Goal: Task Accomplishment & Management: Manage account settings

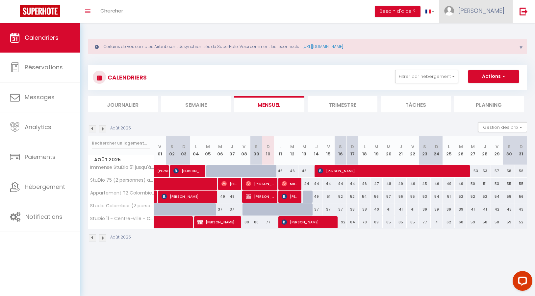
click at [499, 11] on span "[PERSON_NAME]" at bounding box center [481, 11] width 46 height 8
click at [483, 32] on link "Paramètres" at bounding box center [486, 32] width 49 height 11
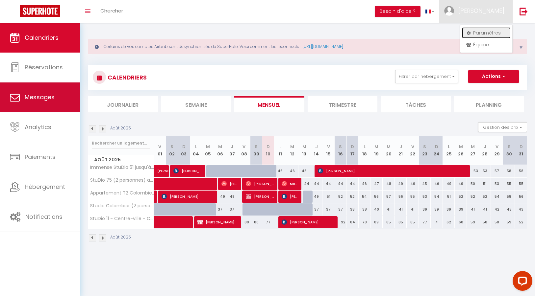
click at [46, 98] on span "Messages" at bounding box center [40, 97] width 30 height 8
select select "message"
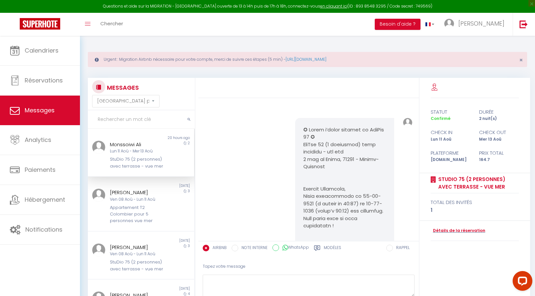
scroll to position [1648, 0]
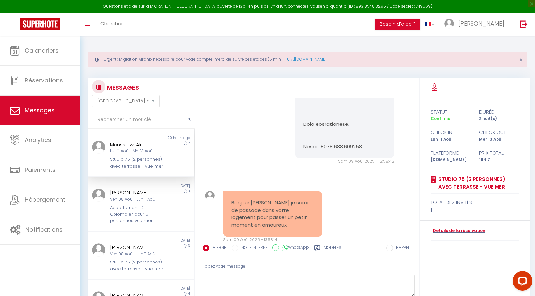
click at [331, 247] on label "Modèles" at bounding box center [332, 249] width 17 height 8
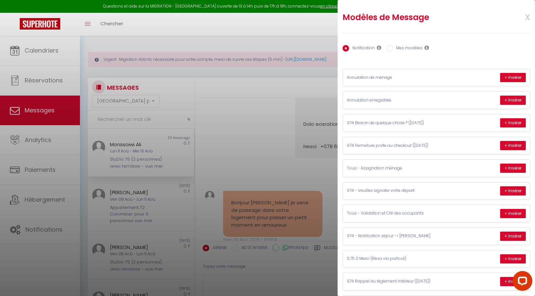
click at [391, 48] on input "Mes modèles" at bounding box center [389, 48] width 7 height 7
radio input "true"
radio input "false"
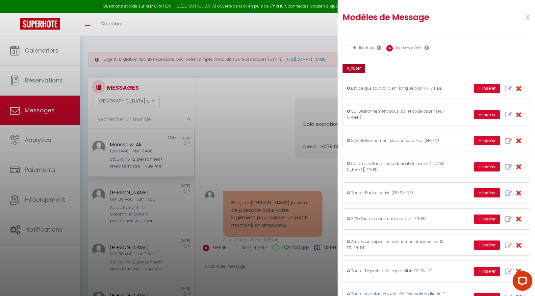
click at [359, 66] on button "Ajouter" at bounding box center [354, 68] width 22 height 9
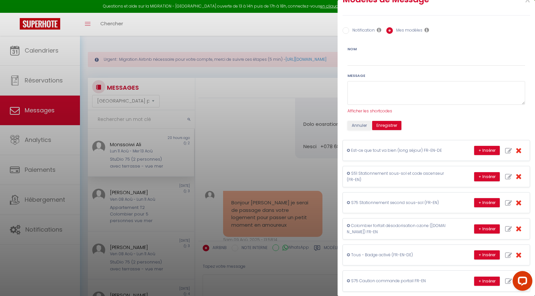
scroll to position [18, 0]
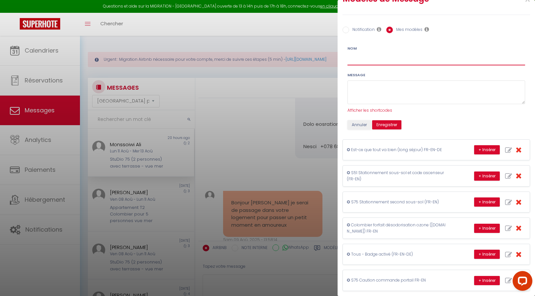
click at [369, 63] on input "Nom" at bounding box center [436, 60] width 178 height 12
drag, startPoint x: 355, startPoint y: 61, endPoint x: 353, endPoint y: 64, distance: 4.3
click at [355, 61] on input "Co,seil - Marché forain du Chaudron" at bounding box center [436, 60] width 178 height 12
type input "Conseil - Marché forain du Chaudron"
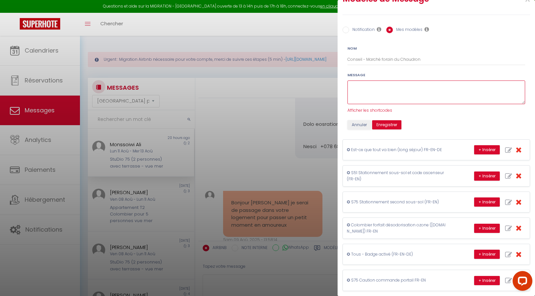
click at [376, 86] on textarea at bounding box center [436, 93] width 178 height 24
paste textarea "Bonjour 🌞, Ce dimanche matin, ne manquez pas le Marché Forain du Chaudron, à se…"
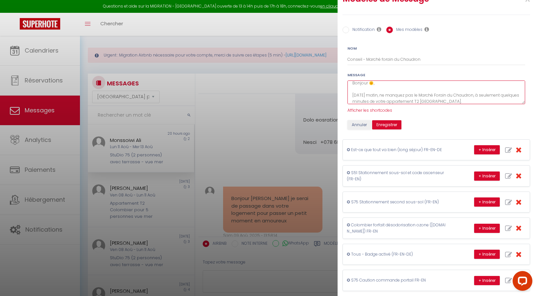
scroll to position [8, 0]
drag, startPoint x: 437, startPoint y: 98, endPoint x: 392, endPoint y: 98, distance: 45.1
click at [392, 98] on textarea "Bonjour 🌞, Ce dimanche matin, ne manquez pas le Marché Forain du Chaudron, à se…" at bounding box center [436, 93] width 178 height 24
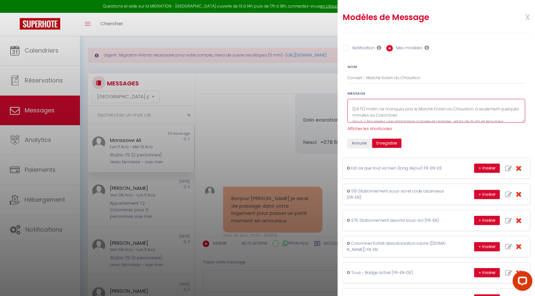
type textarea "Bonjour 🌞, Ce dimanche matin, ne manquez pas le Marché Forain du Chaudron, à se…"
click at [348, 78] on input "Conseil - Marché forain du Chaudron" at bounding box center [436, 78] width 178 height 12
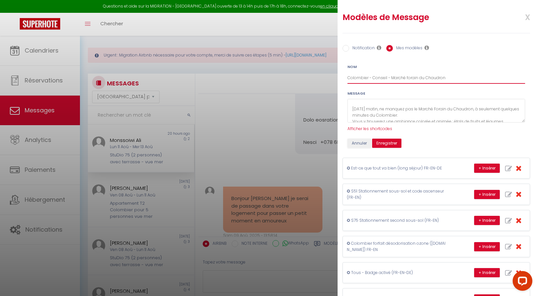
click at [380, 79] on input "Colombier - Conseil - Marché forain du Chaudron" at bounding box center [436, 78] width 178 height 12
drag, startPoint x: 384, startPoint y: 78, endPoint x: 384, endPoint y: 91, distance: 12.5
click at [384, 78] on input "Colombier - INFO - Marché forain du Chaudron" at bounding box center [436, 78] width 178 height 12
click at [483, 65] on div "Nom Colombier - INFO -> Marché forain du Chaudron" at bounding box center [436, 74] width 178 height 20
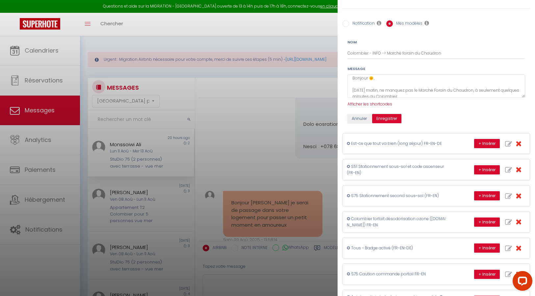
scroll to position [8, 0]
click at [386, 117] on button "Enregistrer" at bounding box center [386, 118] width 29 height 9
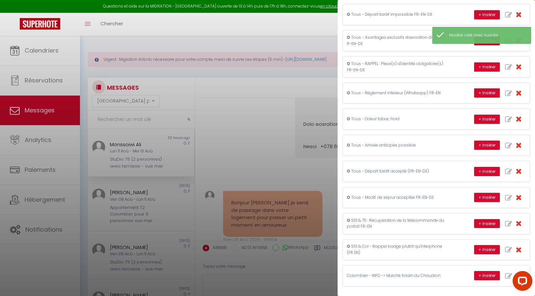
scroll to position [37, 0]
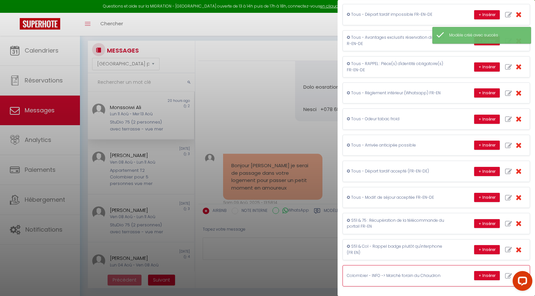
click at [418, 273] on p "Colombier - INFO -> Marché forain du Chaudron" at bounding box center [396, 276] width 99 height 6
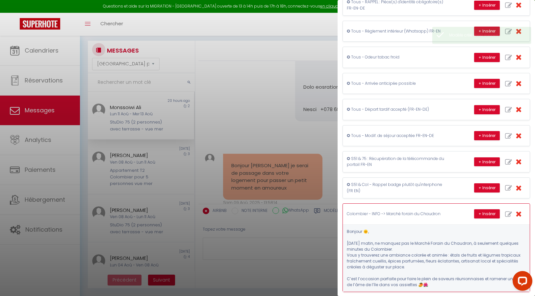
scroll to position [324, 0]
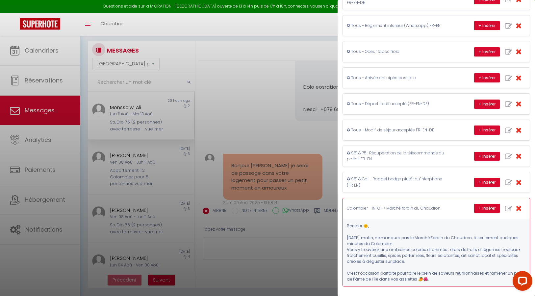
click at [508, 209] on icon "button" at bounding box center [508, 209] width 7 height 7
type input "Colombier - INFO -> Marché forain du Chaudron"
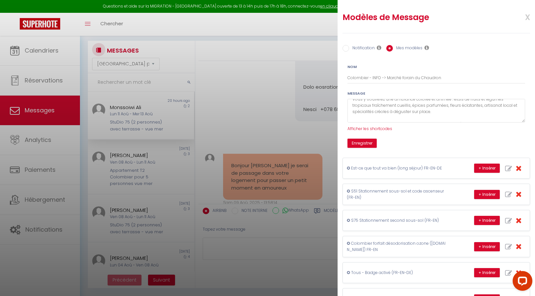
scroll to position [34, 0]
drag, startPoint x: 429, startPoint y: 109, endPoint x: 429, endPoint y: 117, distance: 7.9
click at [429, 110] on textarea "Bonjour 🌞, Ce dimanche matin, ne manquez pas le Marché Forain du Chaudron, à se…" at bounding box center [436, 111] width 178 height 24
paste textarea "dans une ambiance locale haute en couleur"
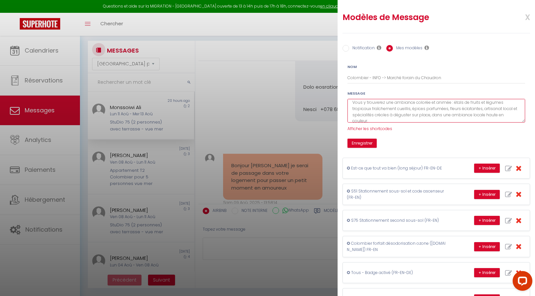
drag, startPoint x: 431, startPoint y: 117, endPoint x: 431, endPoint y: 127, distance: 9.5
click at [431, 120] on textarea "Bonjour 🌞, Ce dimanche matin, ne manquez pas le Marché Forain du Chaudron, à se…" at bounding box center [436, 111] width 178 height 24
drag, startPoint x: 432, startPoint y: 116, endPoint x: 430, endPoint y: 119, distance: 3.6
click at [431, 117] on textarea "Bonjour 🌞, Ce dimanche matin, ne manquez pas le Marché Forain du Chaudron, à se…" at bounding box center [436, 111] width 178 height 24
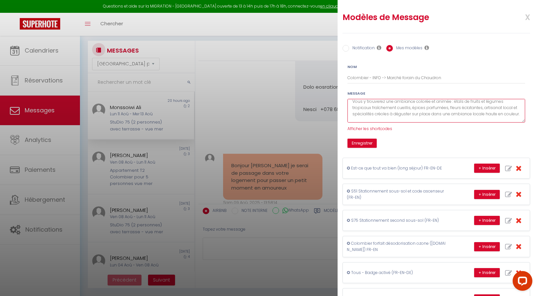
click at [479, 115] on textarea "Bonjour 🌞, Ce dimanche matin, ne manquez pas le Marché Forain du Chaudron, à se…" at bounding box center [436, 111] width 178 height 24
type textarea "Bonjour 🌞, Ce dimanche matin, ne manquez pas le Marché Forain du Chaudron, à se…"
click at [516, 86] on form "Nom Colombier - INFO -> Marché forain du Chaudron Message Bonjour 🌞, Ce dimanch…" at bounding box center [436, 106] width 186 height 84
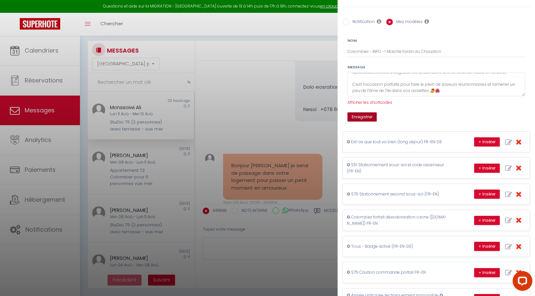
scroll to position [27, 0]
click at [367, 115] on button "Enregistrer" at bounding box center [361, 116] width 29 height 9
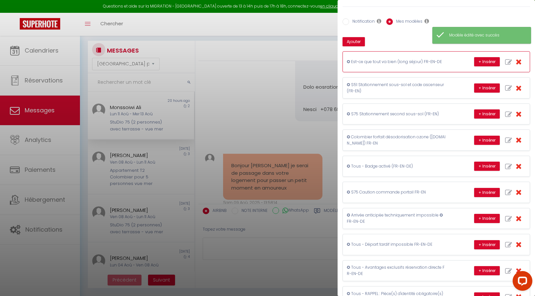
click at [510, 60] on div "+ Insérer" at bounding box center [500, 62] width 52 height 13
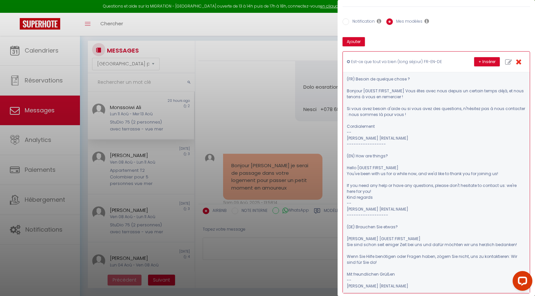
scroll to position [0, 0]
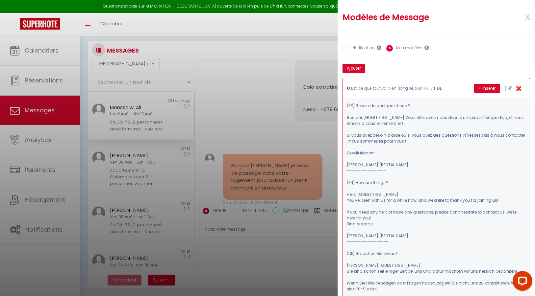
click at [509, 88] on icon "button" at bounding box center [508, 89] width 7 height 7
type input "✪ Est-ce que tout va bien (long séjour) FR-EN-DE"
type textarea "(FR) Besoin de quelque chose ? Bonjour [GUEST:FIRST_NAME] Vous êtes avec nous d…"
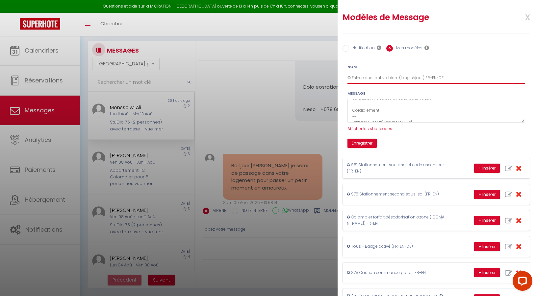
drag, startPoint x: 352, startPoint y: 78, endPoint x: 343, endPoint y: 77, distance: 9.2
click at [343, 77] on div "Nom ✪ Est-ce que tout va bien (long séjour) FR-EN-DE" at bounding box center [436, 74] width 186 height 20
click at [472, 59] on div "Nom ✪ Est-ce que tout va bien (long séjour) FR-EN-DE Message (FR) Besoin de que…" at bounding box center [436, 103] width 195 height 89
click at [366, 142] on button "Enregistrer" at bounding box center [361, 143] width 29 height 9
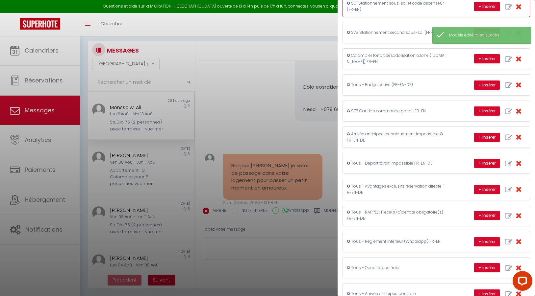
scroll to position [257, 0]
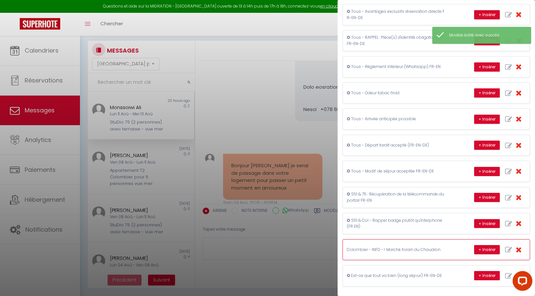
click at [508, 248] on icon "button" at bounding box center [508, 250] width 7 height 7
type input "Colombier - INFO -> Marché forain du Chaudron"
type textarea "Bonjour 🌞, Ce dimanche matin, ne manquez pas le Marché Forain du Chaudron, à se…"
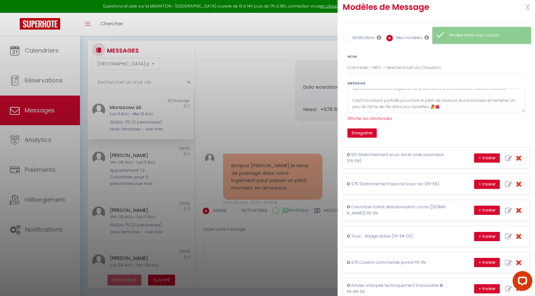
scroll to position [0, 0]
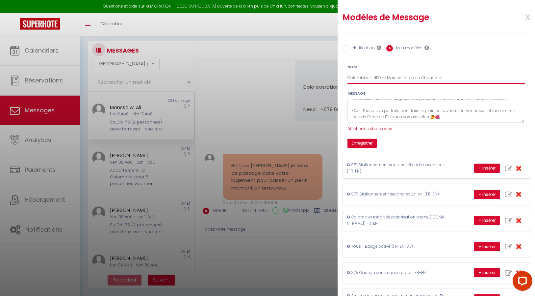
click at [347, 79] on input "Colombier - INFO -> Marché forain du Chaudron" at bounding box center [436, 78] width 178 height 12
paste input "✪"
click at [361, 143] on button "Enregistrer" at bounding box center [361, 143] width 29 height 9
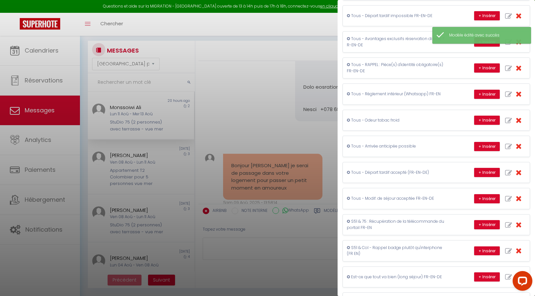
scroll to position [257, 0]
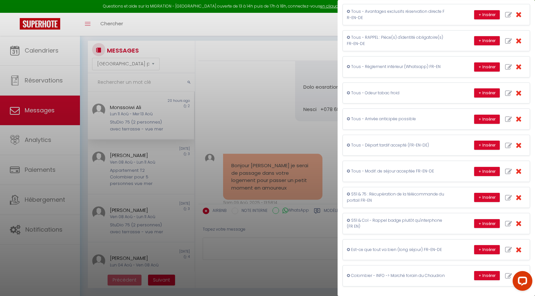
click at [508, 275] on div at bounding box center [521, 283] width 28 height 28
click at [507, 277] on icon "button" at bounding box center [508, 276] width 7 height 7
type input "✪ Colombier - INFO -> Marché forain du Chaudron"
type textarea "Bonjour 🌞, Ce dimanche matin, ne manquez pas le Marché Forain du Chaudron, à se…"
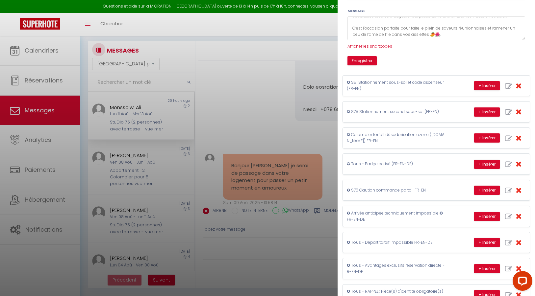
scroll to position [0, 0]
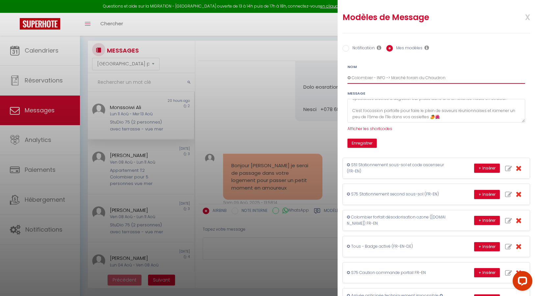
click at [381, 78] on input "✪ Colombier - INFO -> Marché forain du Chaudron" at bounding box center [436, 78] width 178 height 12
type input "✪ Colombier -> Marché forain du Chaudron"
click at [459, 91] on div "Message Bonjour 🌞, Ce dimanche matin, ne manquez pas le Marché Forain du Chaudr…" at bounding box center [436, 111] width 178 height 42
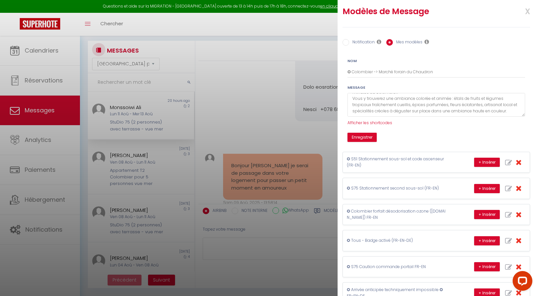
scroll to position [26, 0]
drag, startPoint x: 505, startPoint y: 111, endPoint x: 446, endPoint y: 115, distance: 59.3
click at [431, 112] on textarea "Bonjour 🌞, Ce dimanche matin, ne manquez pas le Marché Forain du Chaudron, à se…" at bounding box center [436, 105] width 178 height 24
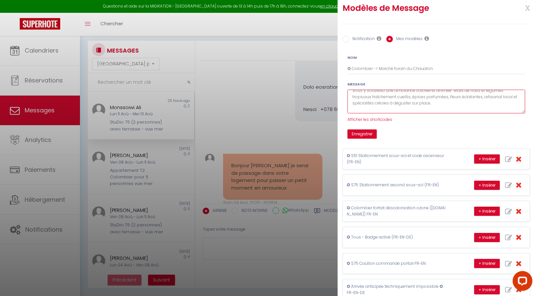
scroll to position [16, 0]
type textarea "Bonjour 🌞, Ce dimanche matin, ne manquez pas le Marché Forain du Chaudron, à se…"
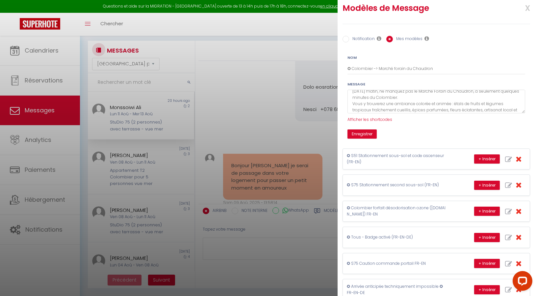
drag, startPoint x: 528, startPoint y: 86, endPoint x: 518, endPoint y: 92, distance: 12.9
click at [528, 86] on div "Message Bonjour 🌞, Ce dimanche matin, ne manquez pas le Marché Forain du Chaudr…" at bounding box center [436, 102] width 186 height 42
click at [363, 134] on button "Enregistrer" at bounding box center [361, 134] width 29 height 9
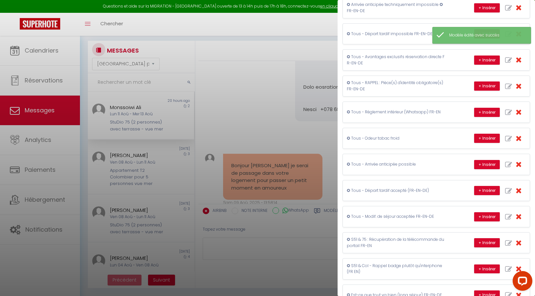
scroll to position [257, 0]
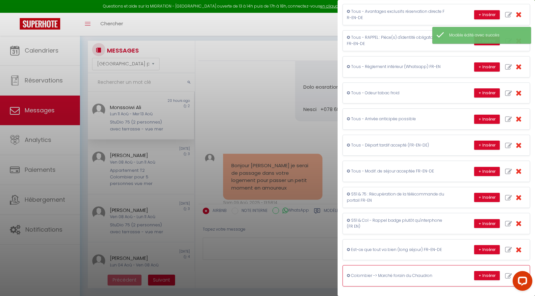
click at [401, 275] on p "✪ Colombier -> Marché forain du Chaudron" at bounding box center [396, 276] width 99 height 6
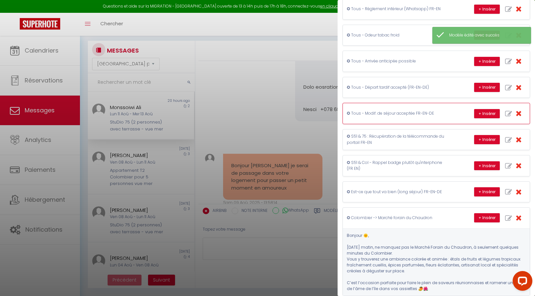
scroll to position [324, 0]
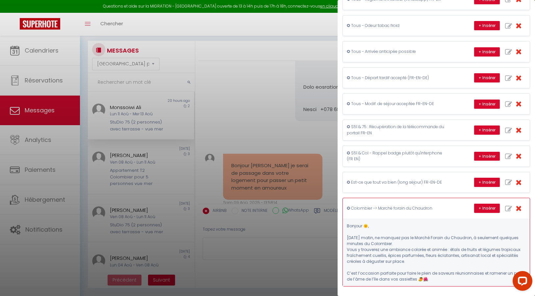
click at [509, 209] on icon "button" at bounding box center [508, 209] width 7 height 7
type input "✪ Colombier -> Marché forain du Chaudron"
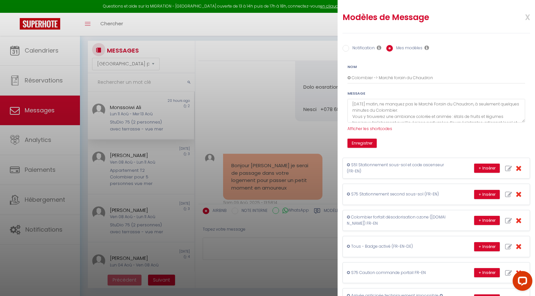
scroll to position [13, 0]
click at [401, 111] on textarea "Bonjour 🌞, Ce dimanche matin, ne manquez pas le Marché Forain du Chaudron, à se…" at bounding box center [436, 111] width 178 height 24
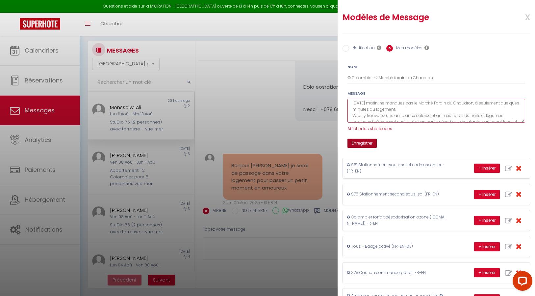
type textarea "Bonjour 🌞, Ce dimanche matin, ne manquez pas le Marché Forain du Chaudron, à se…"
click at [362, 144] on button "Enregistrer" at bounding box center [361, 143] width 29 height 9
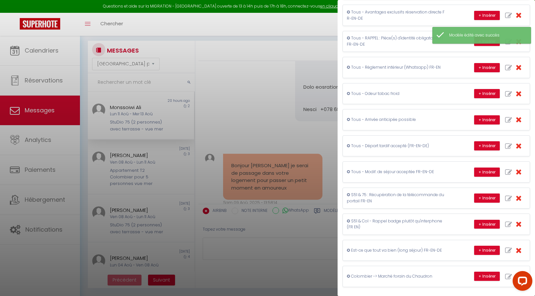
scroll to position [257, 0]
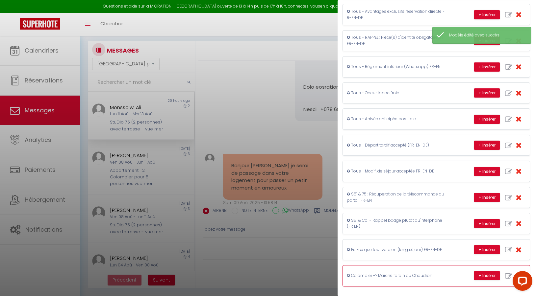
click at [378, 275] on p "✪ Colombier -> Marché forain du Chaudron" at bounding box center [396, 276] width 99 height 6
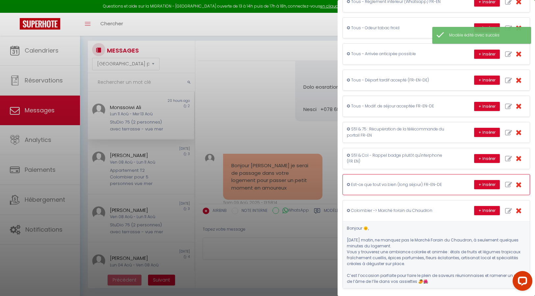
scroll to position [324, 0]
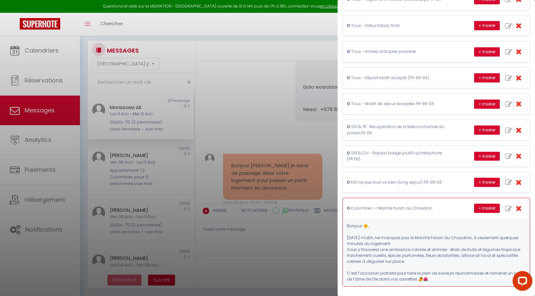
click at [509, 209] on icon "button" at bounding box center [508, 209] width 7 height 7
type input "✪ Colombier -> Marché forain du Chaudron"
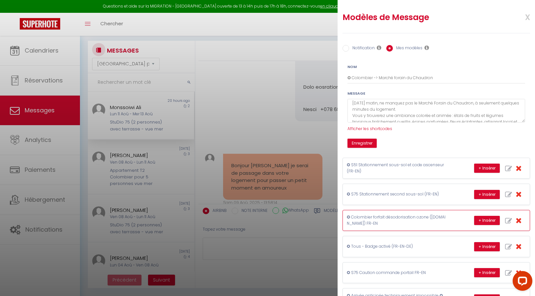
scroll to position [0, 0]
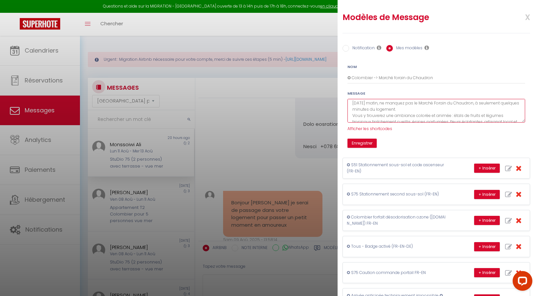
click at [374, 109] on textarea "Bonjour 🌞, Ce dimanche matin, ne manquez pas le Marché Forain du Chaudron, à se…" at bounding box center [436, 111] width 178 height 24
click at [352, 117] on textarea "Bonjour 🌞, Ce dimanche matin, ne manquez pas le Marché Forain du Chaudron, à se…" at bounding box center [436, 111] width 178 height 24
click at [353, 111] on textarea "Bonjour 🌞, Ce dimanche matin, ne manquez pas le Marché Forain du Chaudron, à se…" at bounding box center [436, 111] width 178 height 24
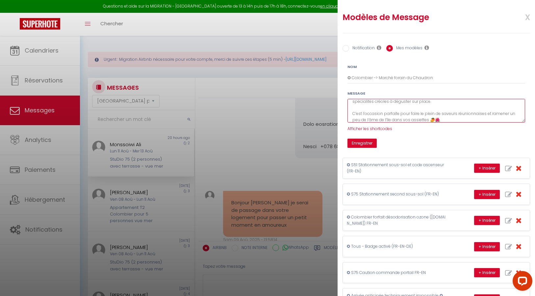
click at [353, 115] on textarea "Bonjour 🌞, Ce dimanche matin, ne manquez pas le Marché Forain du Chaudron, à se…" at bounding box center [436, 111] width 178 height 24
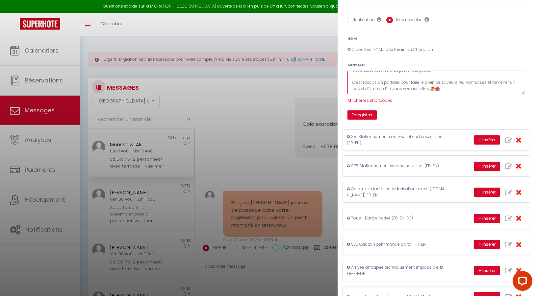
scroll to position [31, 0]
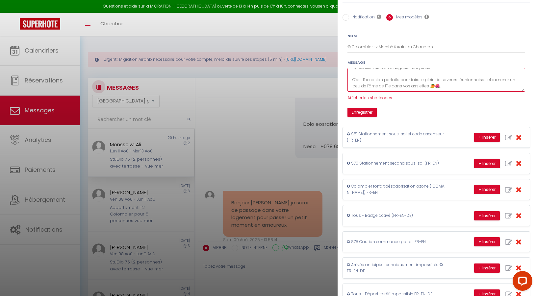
click at [443, 87] on textarea "Bonjour 🌞, Ce dimanche matin, ne manquez pas le Marché Forain du Chaudron, à se…" at bounding box center [436, 80] width 178 height 24
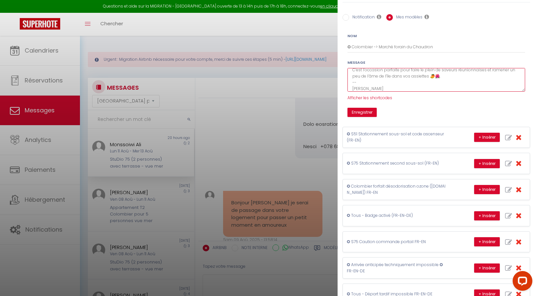
type textarea "Bonjour 🌞, Ce dimanche matin, ne manquez pas le Marché Forain du Chaudron, à se…"
click at [456, 103] on form "Nom ✪ Colombier -> Marché forain du Chaudron Message Bonjour 🌞, Ce dimanche mat…" at bounding box center [436, 75] width 186 height 84
click at [359, 89] on textarea "Bonjour 🌞, Ce dimanche matin, ne manquez pas le Marché Forain du Chaudron, à se…" at bounding box center [436, 80] width 178 height 24
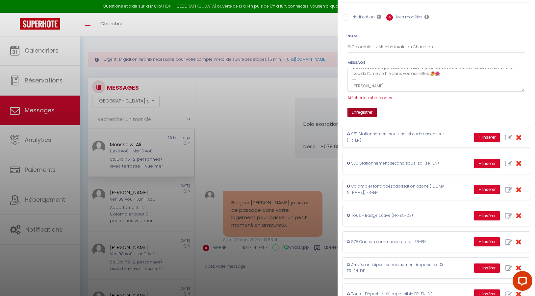
click at [363, 111] on button "Enregistrer" at bounding box center [361, 112] width 29 height 9
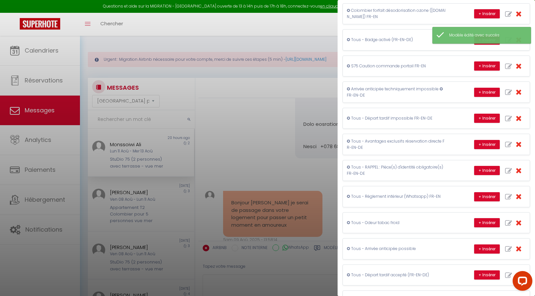
scroll to position [257, 0]
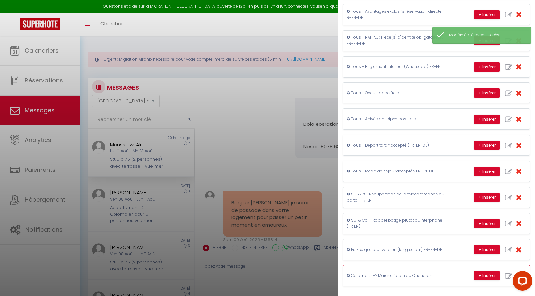
click at [398, 274] on p "✪ Colombier -> Marché forain du Chaudron" at bounding box center [396, 276] width 99 height 6
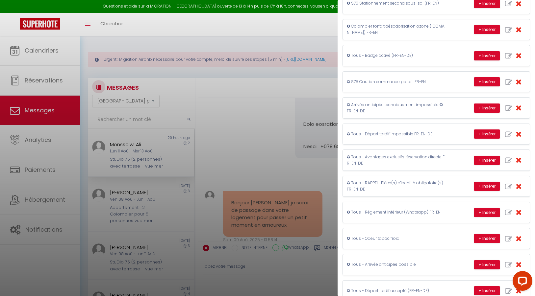
scroll to position [0, 0]
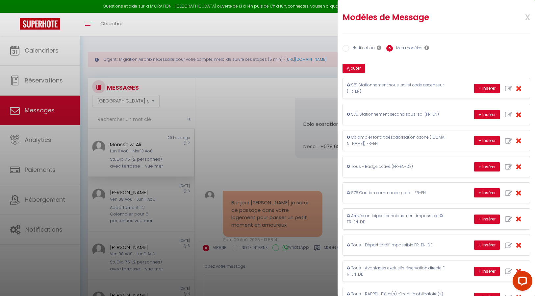
click at [528, 17] on span "x" at bounding box center [519, 16] width 21 height 15
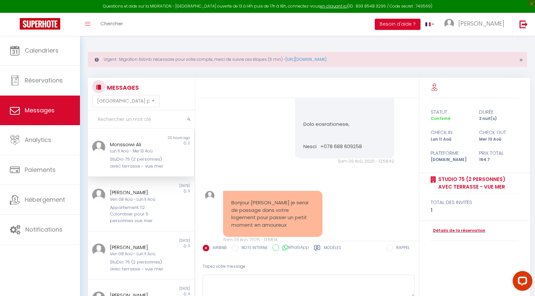
click at [394, 86] on div at bounding box center [308, 88] width 220 height 20
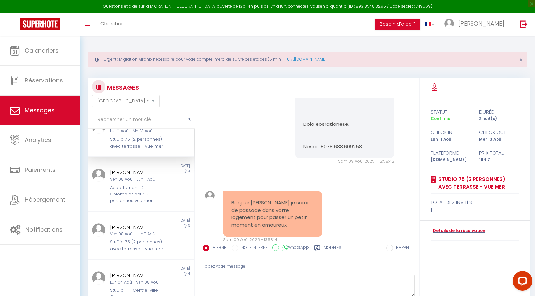
scroll to position [5, 0]
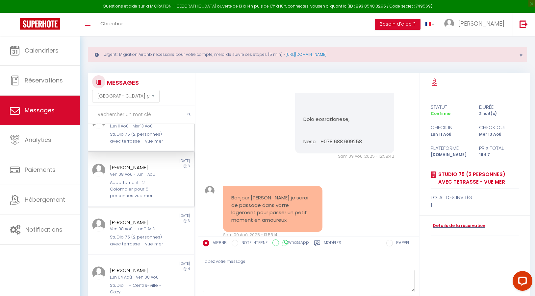
click at [138, 189] on div "Appartement T2 Colombier pour 5 personnes vue mer" at bounding box center [136, 190] width 53 height 20
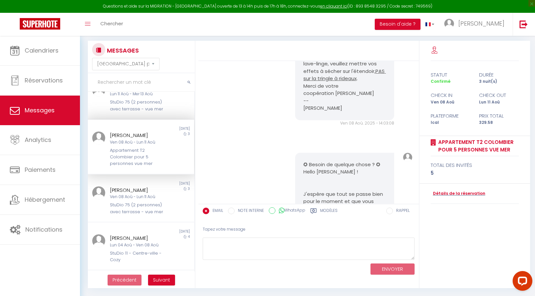
scroll to position [6946, 0]
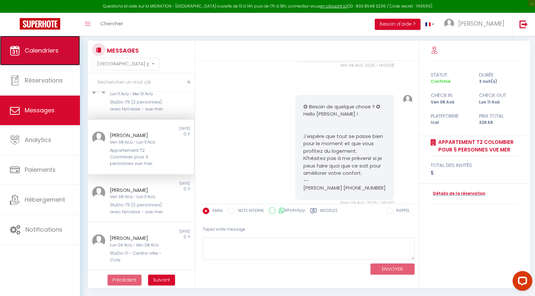
click at [48, 50] on span "Calendriers" at bounding box center [42, 50] width 34 height 8
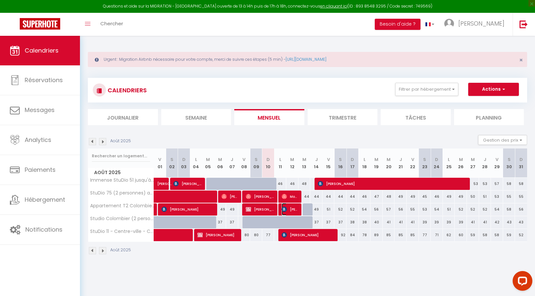
click at [294, 210] on span "Cécile Pirou" at bounding box center [290, 209] width 16 height 13
select select "OK"
select select "0"
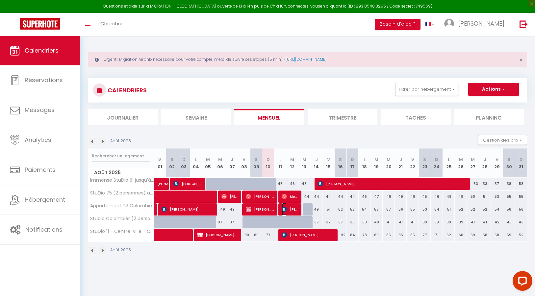
select select "1"
select select
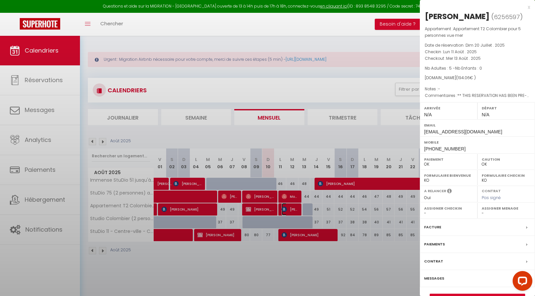
select select "18579"
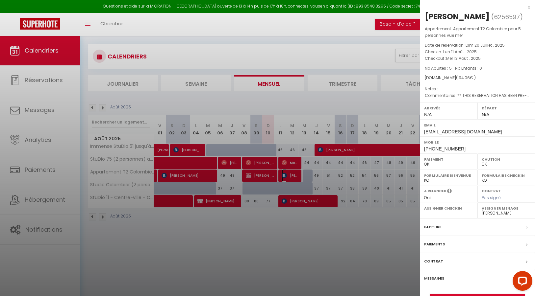
scroll to position [36, 0]
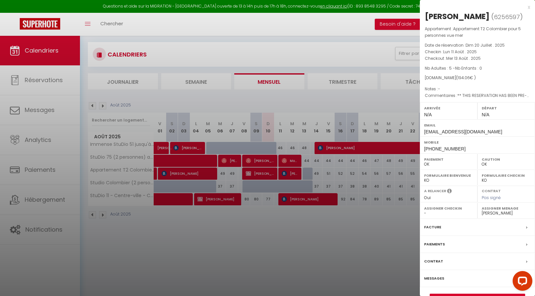
click at [485, 285] on div "Messages" at bounding box center [477, 278] width 115 height 17
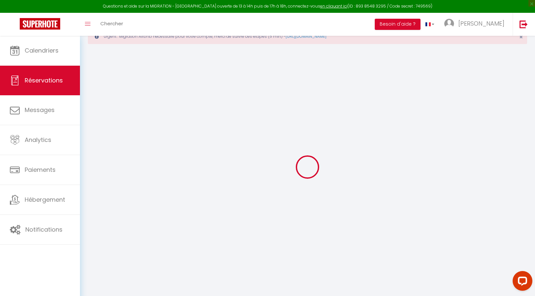
scroll to position [36, 0]
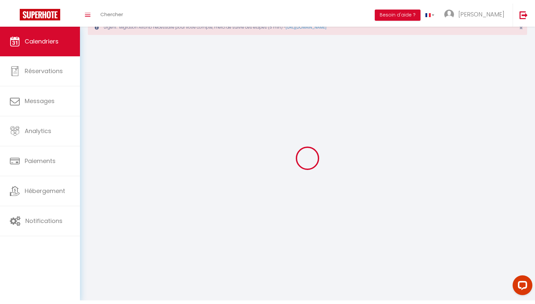
scroll to position [36, 0]
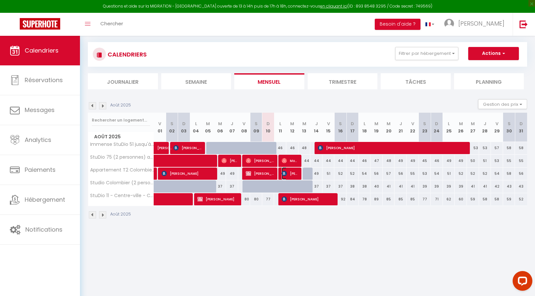
click at [295, 174] on span "Cécile Pirou" at bounding box center [290, 173] width 16 height 13
select select "OK"
select select "0"
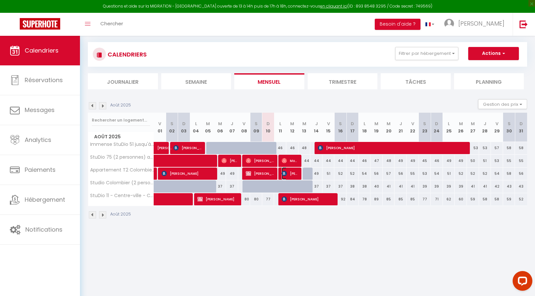
select select "1"
select select
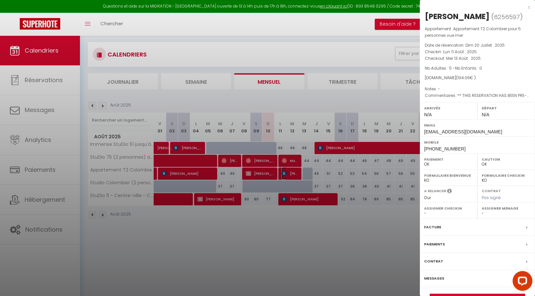
select select "18579"
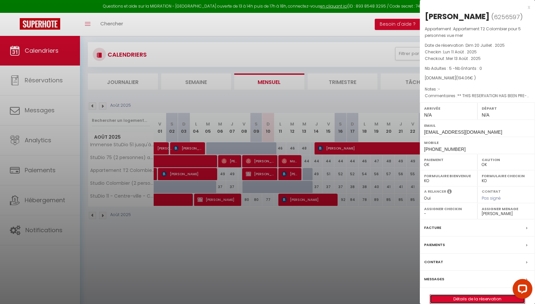
click at [477, 296] on link "Détails de la réservation" at bounding box center [477, 299] width 95 height 9
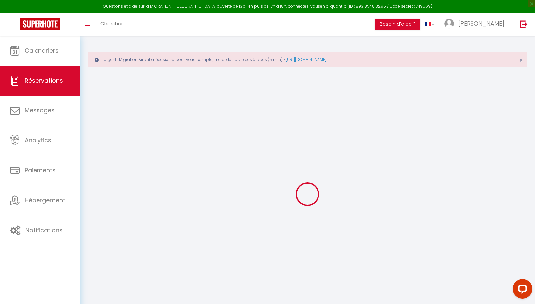
type input "Cécile"
type input "Pirou"
type input "cpirou.178212@guest.booking.com"
type input "+33668761246"
type input "29830"
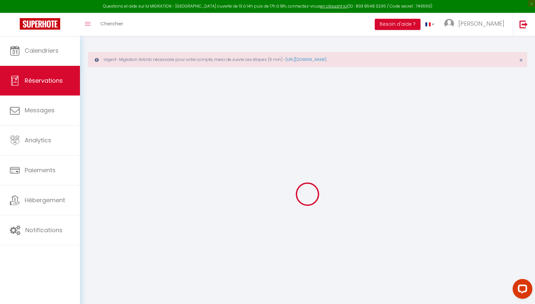
type input "30 Rue Sainte-Azénor"
type input "Plourin"
select select "FR"
type input "33.31"
type input "1.94"
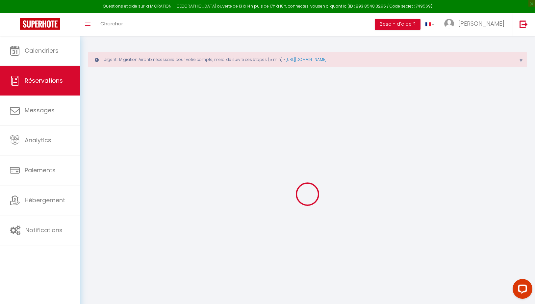
select select "28446"
select select "1"
select select
type input "5"
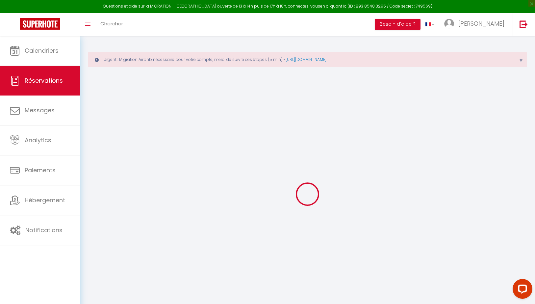
select select "12"
select select "15"
type input "130.06"
checkbox input "false"
type input "0"
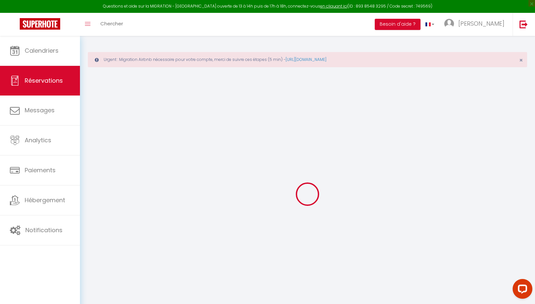
select select "2"
type input "0"
select select
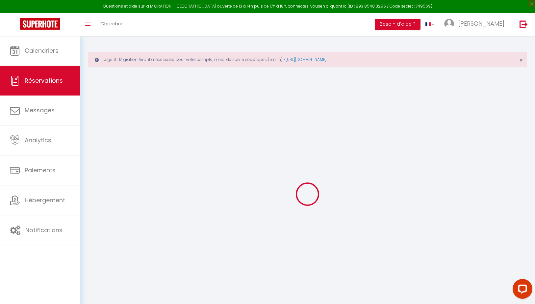
select select
checkbox input "false"
select select
checkbox input "false"
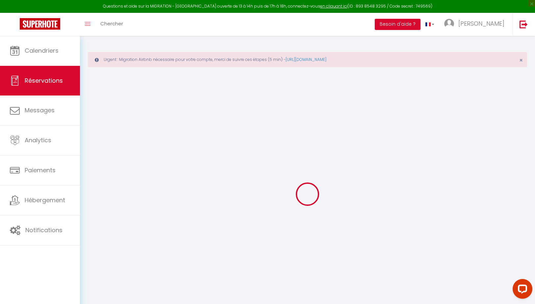
select select
checkbox input "false"
select select
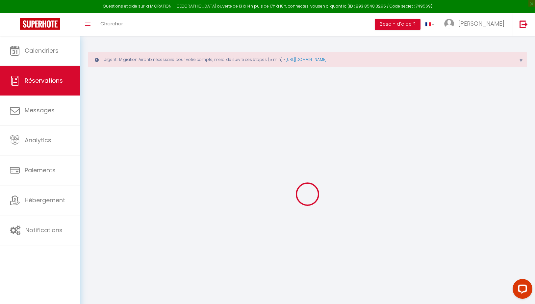
checkbox input "false"
type textarea "** THIS RESERVATION HAS BEEN PRE-PAID ** Reservation has a cancellation grace p…"
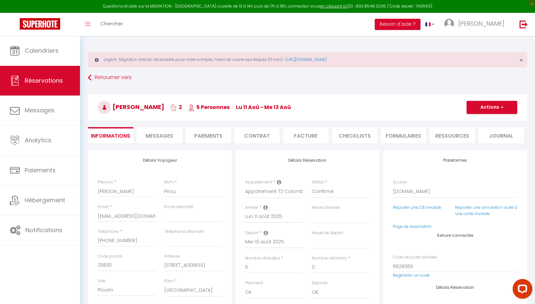
type input "55"
type input "9"
select select
checkbox input "false"
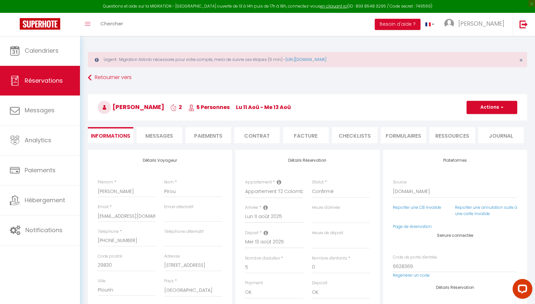
select select
click at [405, 225] on link "Page de réservation" at bounding box center [412, 226] width 39 height 6
click at [326, 59] on link "https://superhote.com/migration-airbnb" at bounding box center [306, 60] width 41 height 6
click at [165, 133] on span "Messages" at bounding box center [159, 136] width 28 height 8
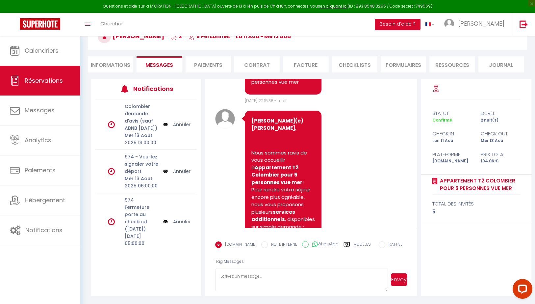
scroll to position [1211, 0]
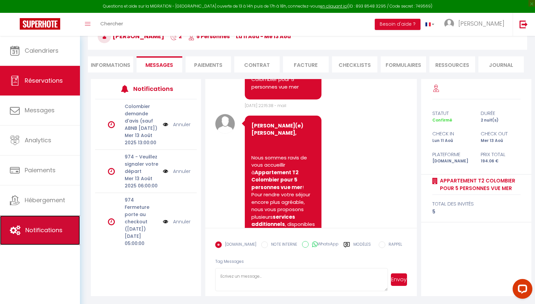
click at [41, 233] on span "Notifications" at bounding box center [43, 230] width 37 height 8
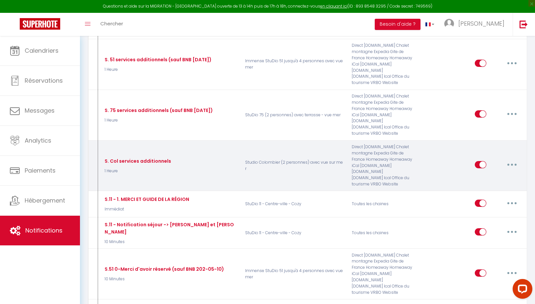
scroll to position [372, 0]
click at [514, 165] on button "button" at bounding box center [512, 164] width 18 height 11
click at [493, 180] on link "Editer" at bounding box center [495, 179] width 49 height 11
type input "S. Col services additionnels"
select select "1 Heure"
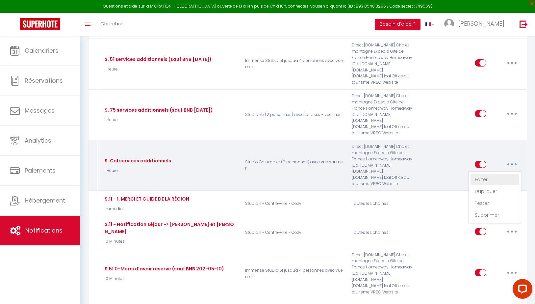
select select
checkbox input "true"
checkbox input "false"
radio input "true"
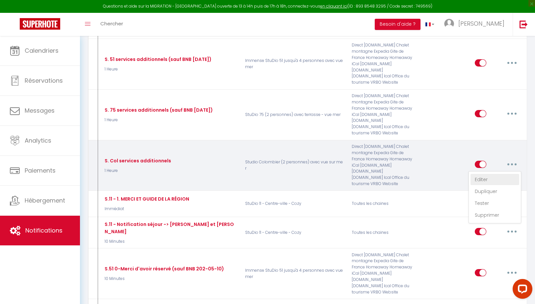
type input "StuDio Colombier - Proposition de services additionnels"
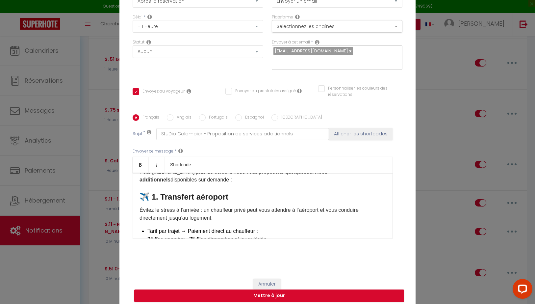
scroll to position [34, 0]
click at [309, 214] on p "Évitez le stress à l’arrivée : un chauffeur privé peut vous attendre à l’aéropo…" at bounding box center [263, 213] width 246 height 16
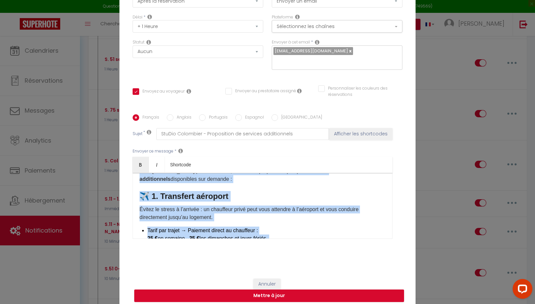
copy div "Cher(e) [GUEST:FIRST_NAME], Bienvenue à Sainte-Clotilde et merci d’avoir choisi…"
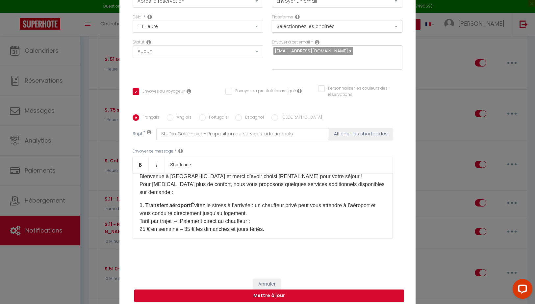
scroll to position [0, 0]
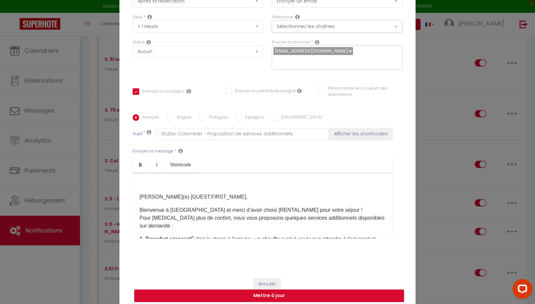
click at [138, 191] on div "Cher(e) [GUEST:FIRST_NAME], Bienvenue à Sainte-Clotilde et merci d’avoir choisi…" at bounding box center [263, 206] width 260 height 66
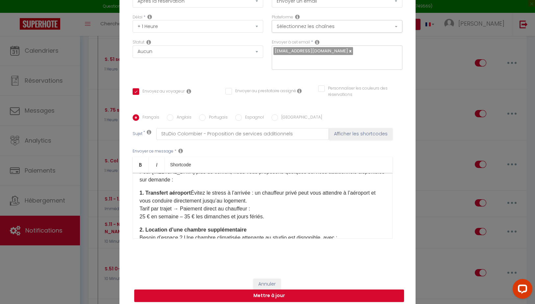
scroll to position [34, 0]
click at [192, 188] on p "1. Transfert aéroport Évitez le stress à l’arrivée : un chauffeur privé peut vo…" at bounding box center [263, 204] width 246 height 32
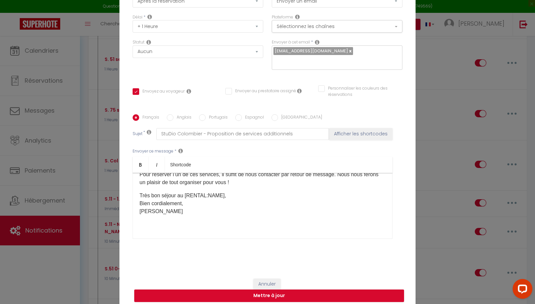
scroll to position [302, 0]
click at [225, 228] on p at bounding box center [263, 232] width 246 height 8
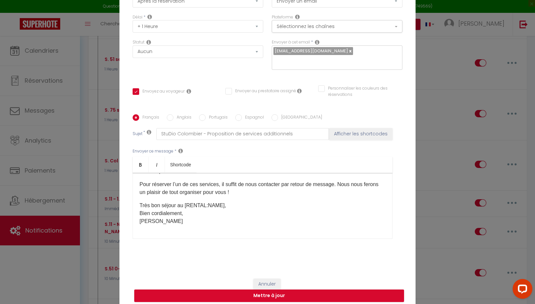
click at [233, 228] on div "Cher(e) [GUEST:FIRST_NAME], Bienvenue à Sainte-Clotilde et merci d’avoir choisi…" at bounding box center [263, 206] width 260 height 66
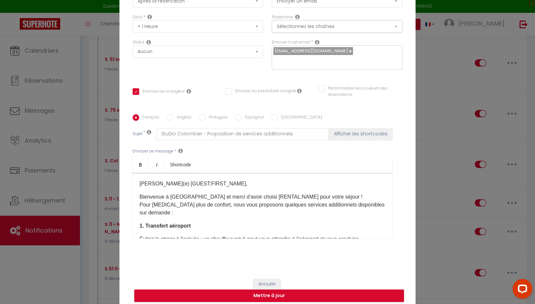
scroll to position [3, 0]
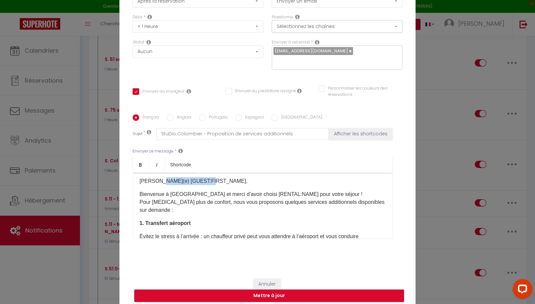
drag, startPoint x: 208, startPoint y: 176, endPoint x: 160, endPoint y: 179, distance: 47.8
click at [158, 177] on p "Cher(e) [GUEST:FIRST_NAME]," at bounding box center [263, 181] width 246 height 8
drag, startPoint x: 261, startPoint y: 190, endPoint x: 296, endPoint y: 195, distance: 35.9
click at [297, 190] on p "Bienvenue à Sainte-Clotilde et merci d’avoir choisi [RENTAL:NAME] pour votre sé…" at bounding box center [263, 202] width 246 height 24
click at [239, 201] on p "Bienvenue à Sainte-Clotilde et merci d’avoir choisi [RENTAL:NAME] pour votre sé…" at bounding box center [263, 202] width 246 height 24
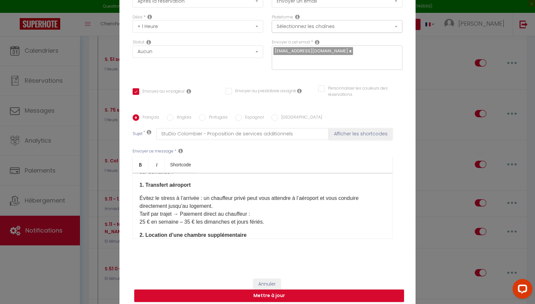
scroll to position [44, 0]
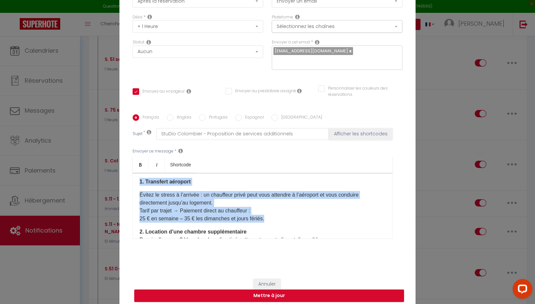
drag, startPoint x: 266, startPoint y: 212, endPoint x: 197, endPoint y: 206, distance: 69.7
click at [137, 177] on div "Cher(e) [GUEST:FIRST_NAME] , Bienvenue à Sainte-Clotilde et merci d’avoir chois…" at bounding box center [263, 206] width 260 height 66
drag, startPoint x: 139, startPoint y: 177, endPoint x: 265, endPoint y: 208, distance: 129.8
click at [262, 213] on div "Cher(e) [GUEST:FIRST_NAME] , Bienvenue à Sainte-Clotilde et merci d’avoir chois…" at bounding box center [263, 206] width 260 height 66
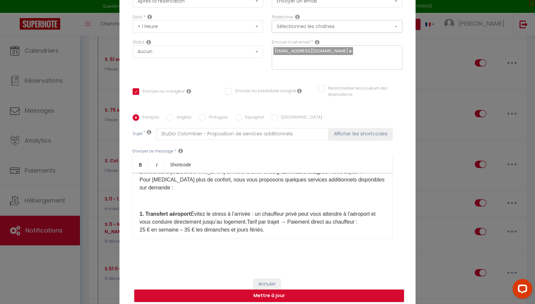
scroll to position [28, 0]
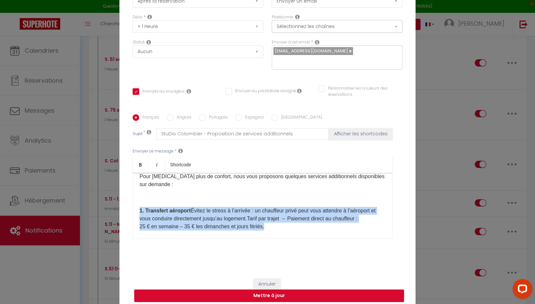
drag, startPoint x: 267, startPoint y: 221, endPoint x: 211, endPoint y: 199, distance: 60.0
click at [196, 184] on div "Cher(e) [GUEST:FIRST_NAME] , Bienvenue à Sainte-Clotilde et merci d’avoir chois…" at bounding box center [263, 206] width 260 height 66
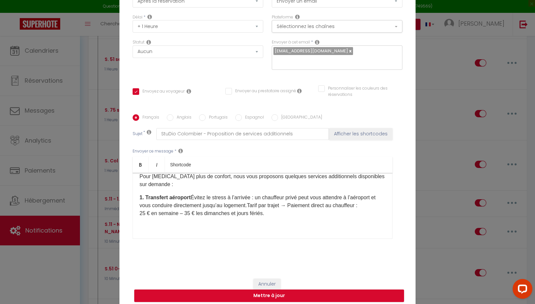
click at [191, 193] on p "1. Transfert aéroport Évitez le stress à l’arrivée : un chauffeur privé peut vo…" at bounding box center [263, 205] width 246 height 24
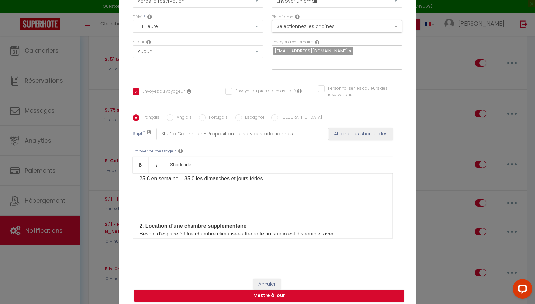
scroll to position [77, 0]
click at [154, 210] on p "." at bounding box center [263, 212] width 246 height 8
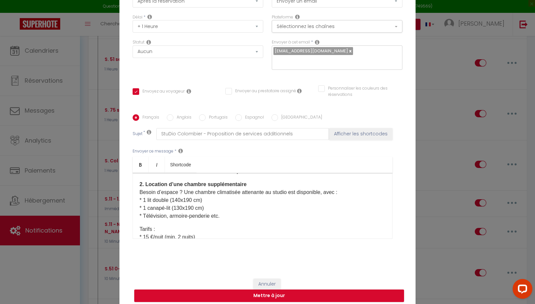
scroll to position [88, 0]
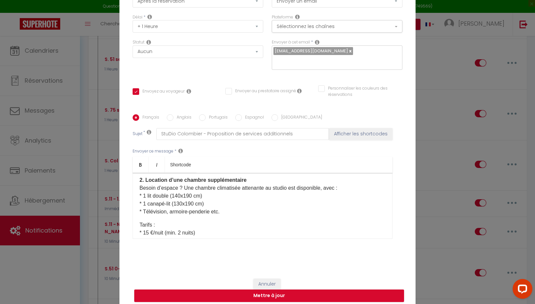
drag, startPoint x: 167, startPoint y: 207, endPoint x: 170, endPoint y: 210, distance: 4.0
click at [167, 207] on p "2. Location d’une chambre supplémentaire Besoin d’espace ? Une chambre climatis…" at bounding box center [263, 195] width 246 height 39
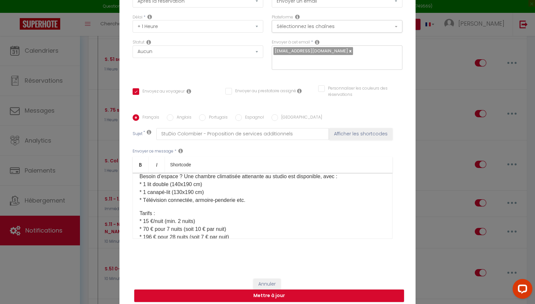
scroll to position [106, 0]
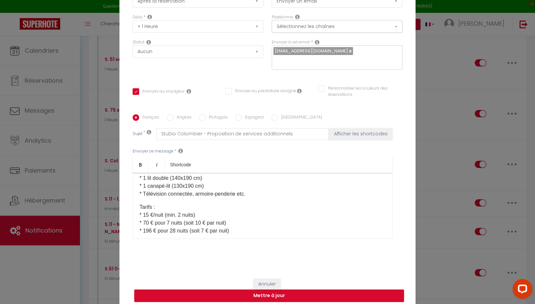
click at [171, 182] on p "2. Location d’une chambre supplémentaire Besoin d’espace ? Une chambre climatis…" at bounding box center [263, 177] width 246 height 39
drag, startPoint x: 170, startPoint y: 181, endPoint x: 171, endPoint y: 184, distance: 3.4
click at [170, 182] on p "2. Location d’une chambre supplémentaire Besoin d’espace ? Une chambre climatis…" at bounding box center [263, 177] width 246 height 39
click at [292, 194] on div "Cher(e) [GUEST:FIRST_NAME] , Bienvenue à Sainte-Clotilde et merci d’avoir chois…" at bounding box center [263, 206] width 260 height 66
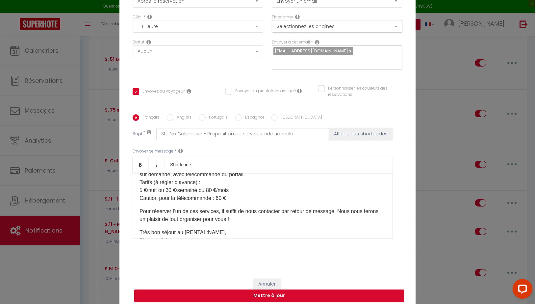
scroll to position [284, 0]
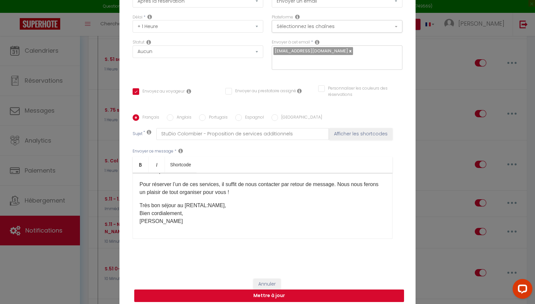
click at [265, 290] on button "Mettre à jour" at bounding box center [269, 295] width 270 height 13
checkbox input "true"
checkbox input "false"
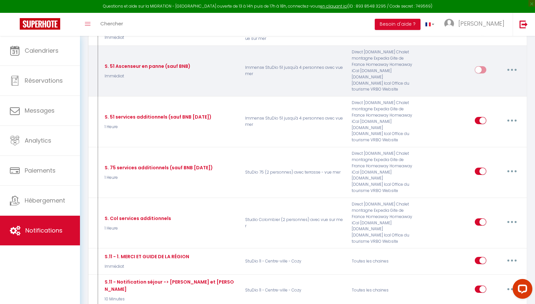
scroll to position [314, 0]
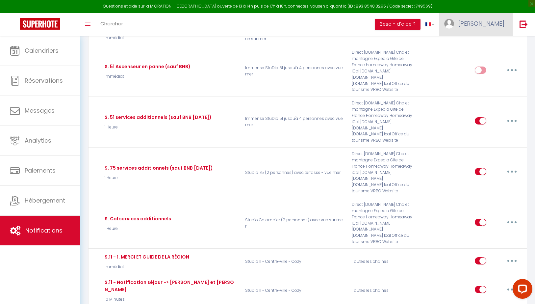
click at [493, 21] on span "[PERSON_NAME]" at bounding box center [481, 23] width 46 height 8
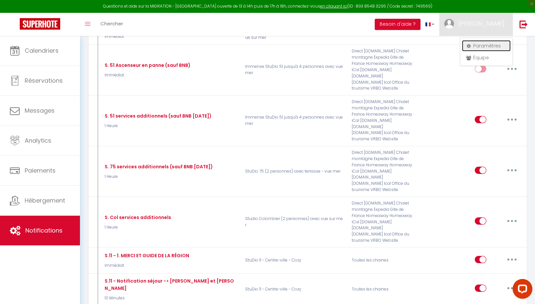
click at [487, 44] on link "Paramètres" at bounding box center [486, 45] width 49 height 11
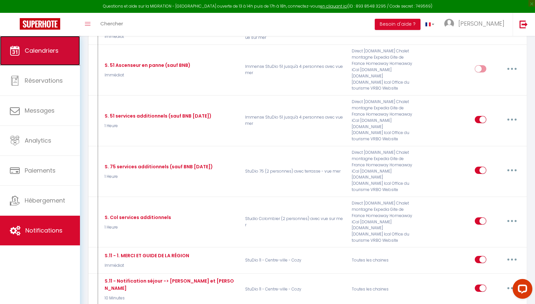
click at [32, 52] on span "Calendriers" at bounding box center [42, 50] width 34 height 8
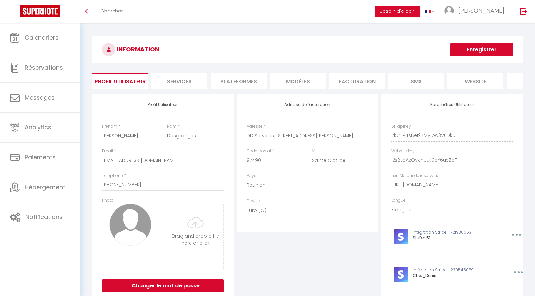
select select "177"
select select "28"
select select "fr"
click at [247, 81] on li "Plateformes" at bounding box center [239, 81] width 56 height 16
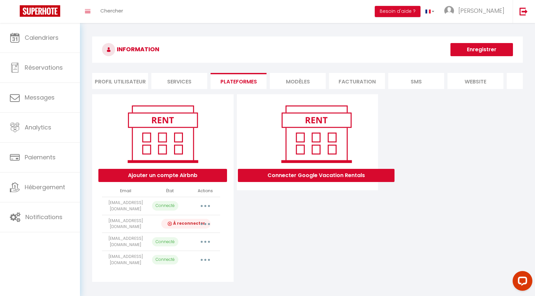
click at [203, 219] on button "button" at bounding box center [205, 224] width 18 height 11
click at [189, 236] on link "Importer les appartements" at bounding box center [176, 239] width 73 height 11
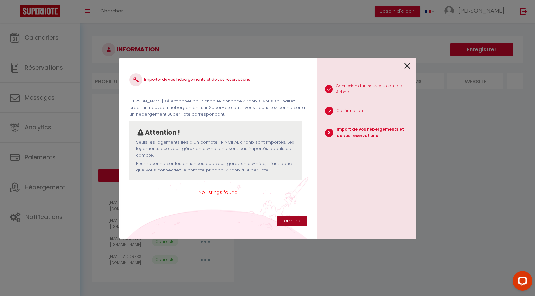
click at [297, 221] on button "Terminer" at bounding box center [292, 221] width 30 height 11
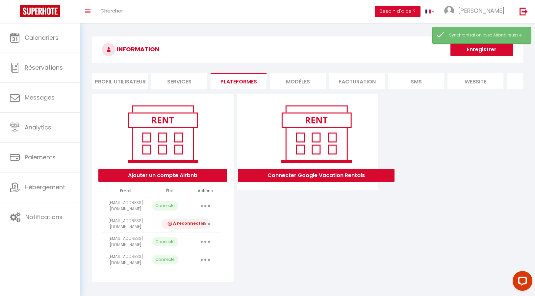
click at [205, 220] on button "button" at bounding box center [205, 224] width 18 height 11
click at [196, 235] on link "Importer les appartements" at bounding box center [176, 239] width 73 height 11
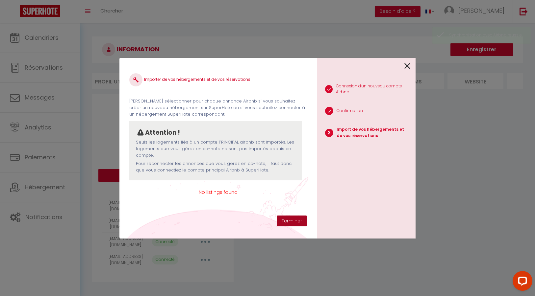
click at [287, 220] on button "Terminer" at bounding box center [292, 221] width 30 height 11
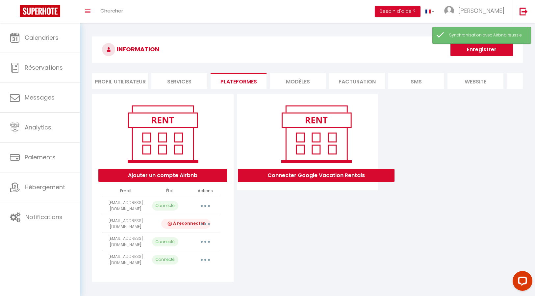
click at [206, 220] on button "button" at bounding box center [205, 224] width 18 height 11
click at [173, 258] on link "Reconnecter le compte" at bounding box center [176, 262] width 73 height 11
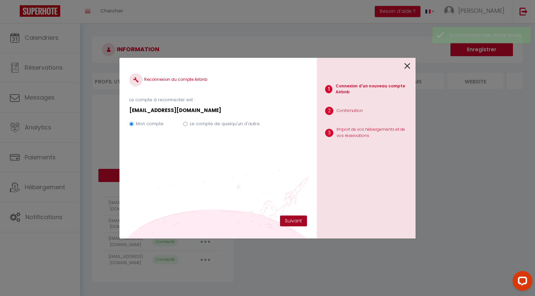
click at [293, 222] on button "Suivant" at bounding box center [293, 221] width 27 height 11
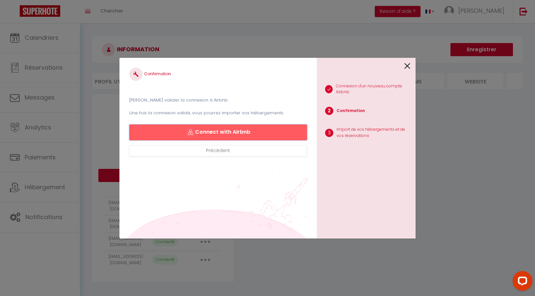
click at [226, 132] on button "Connect with Airbnb" at bounding box center [218, 133] width 178 height 16
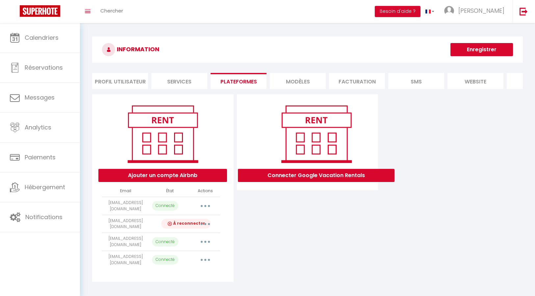
click at [207, 220] on button "button" at bounding box center [205, 224] width 18 height 11
select select "28446"
select select "28447"
select select
select select "52539"
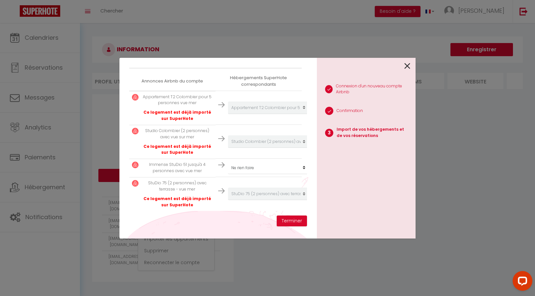
scroll to position [112, 0]
click at [289, 222] on button "Terminer" at bounding box center [292, 221] width 30 height 11
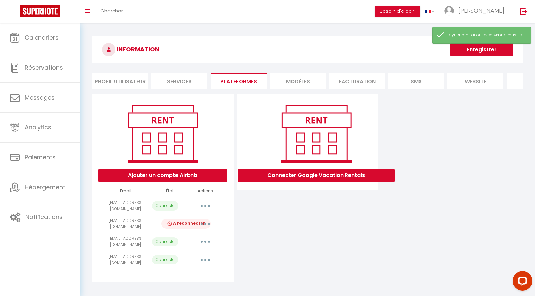
click at [206, 255] on button "button" at bounding box center [205, 260] width 18 height 11
click at [193, 270] on link "Importer les appartements" at bounding box center [176, 275] width 73 height 11
select select
select select "52539"
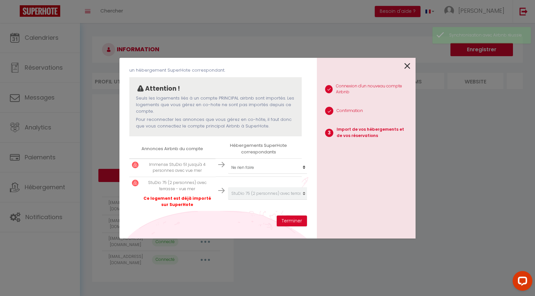
scroll to position [44, 0]
click at [296, 222] on button "Terminer" at bounding box center [292, 221] width 30 height 11
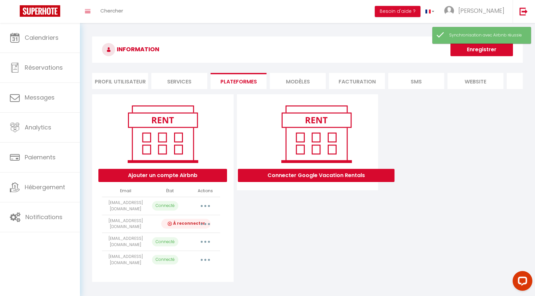
click at [183, 221] on p "À reconnecter" at bounding box center [186, 224] width 46 height 7
click at [203, 221] on button "button" at bounding box center [205, 224] width 18 height 11
click at [190, 259] on link "Reconnecter le compte" at bounding box center [176, 262] width 73 height 11
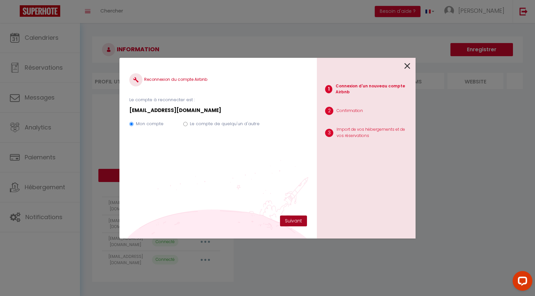
click at [290, 218] on button "Suivant" at bounding box center [293, 221] width 27 height 11
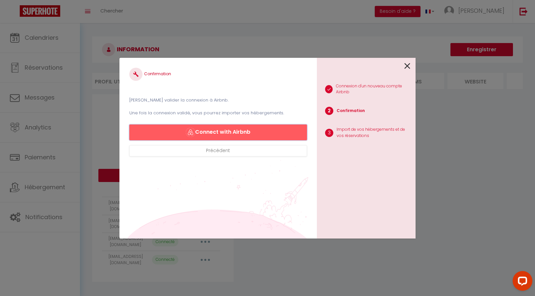
click at [230, 133] on button "Connect with Airbnb" at bounding box center [218, 133] width 178 height 16
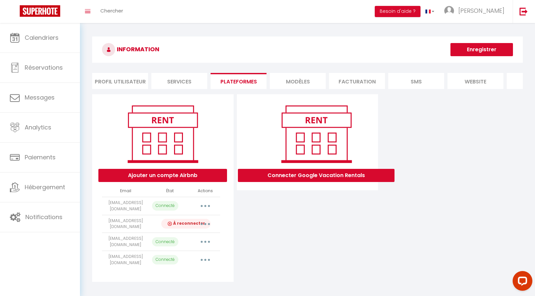
select select "28446"
select select "28447"
select select
select select "52539"
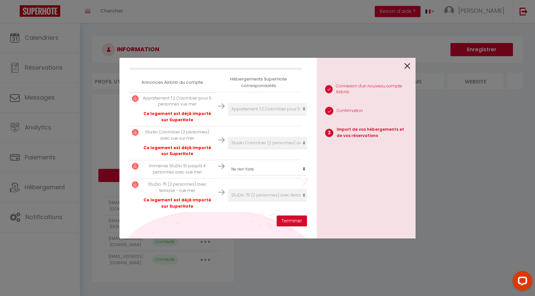
scroll to position [112, 0]
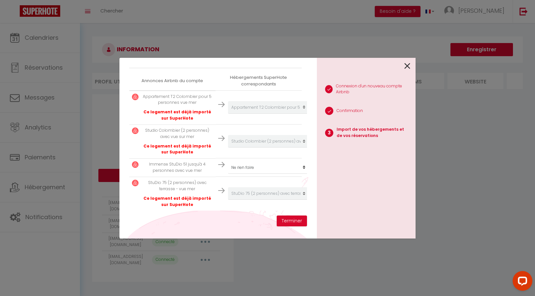
click at [177, 199] on p "Ce logement est déjà importé sur SuperHote" at bounding box center [177, 202] width 71 height 13
click at [304, 114] on select "Créer un nouveau hébergement Ne rien faire Immense StuDio 51 jusqu'à 4 personne…" at bounding box center [268, 107] width 81 height 13
click at [291, 220] on button "Terminer" at bounding box center [292, 221] width 30 height 11
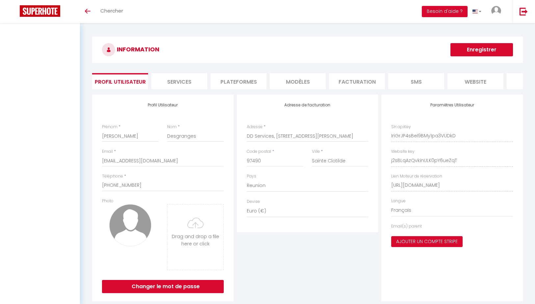
select select "177"
select select "28"
select select "fr"
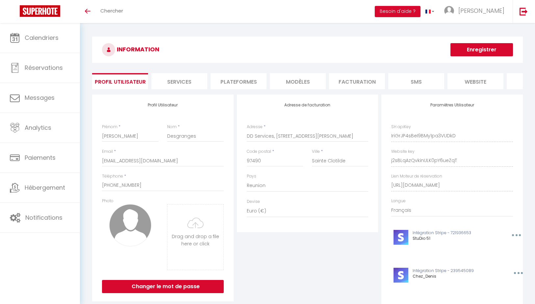
click at [242, 80] on li "Plateformes" at bounding box center [239, 81] width 56 height 16
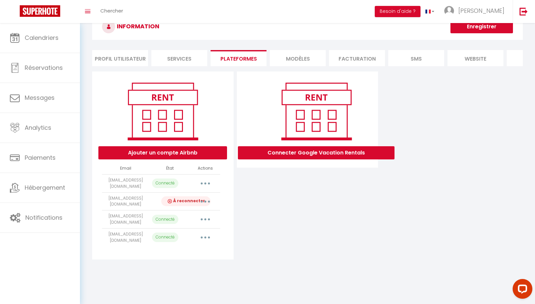
click at [207, 232] on button "button" at bounding box center [205, 237] width 18 height 11
click at [197, 247] on link "Importer les appartements" at bounding box center [176, 252] width 73 height 11
select select
select select "52539"
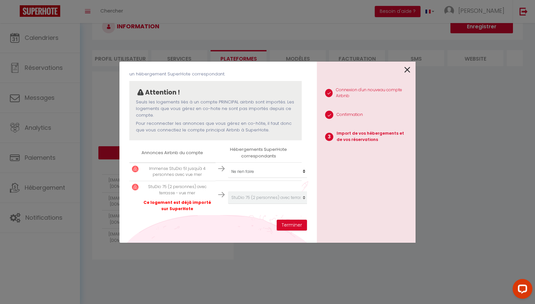
scroll to position [44, 2]
drag, startPoint x: 290, startPoint y: 225, endPoint x: 244, endPoint y: 216, distance: 47.6
click at [245, 220] on div "Importer de vos hébergements et de vos réservations [PERSON_NAME] sélectionner …" at bounding box center [217, 152] width 197 height 181
click at [183, 203] on p "Ce logement est déjà importé sur SuperHote" at bounding box center [175, 205] width 71 height 13
click at [288, 223] on button "Terminer" at bounding box center [292, 224] width 30 height 11
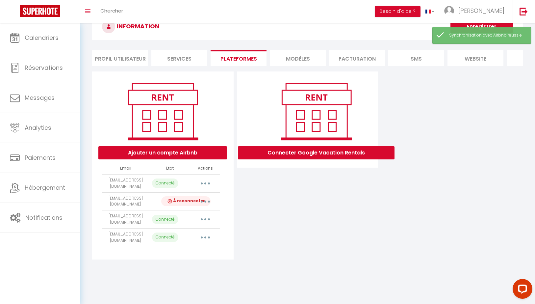
click at [170, 198] on img at bounding box center [170, 201] width 7 height 7
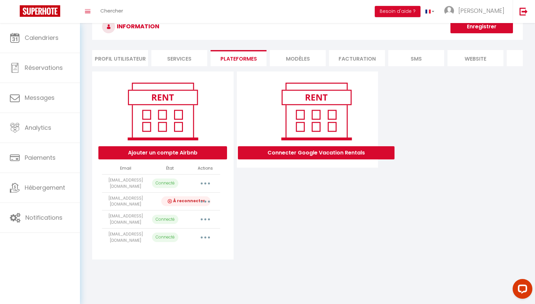
click at [205, 181] on button "button" at bounding box center [205, 183] width 18 height 11
click at [193, 195] on link "Importer les appartements" at bounding box center [176, 197] width 73 height 11
select select "28446"
select select "28447"
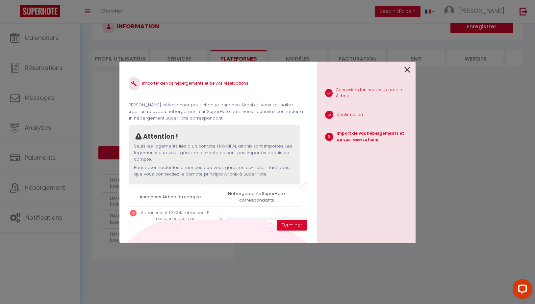
scroll to position [60, 2]
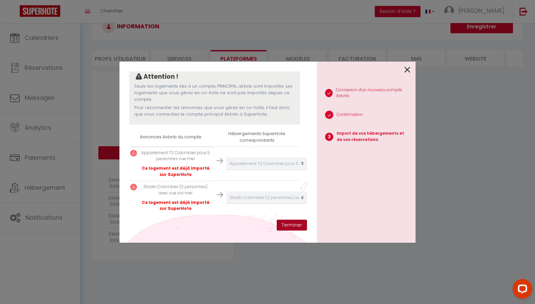
click at [295, 222] on button "Terminer" at bounding box center [292, 224] width 30 height 11
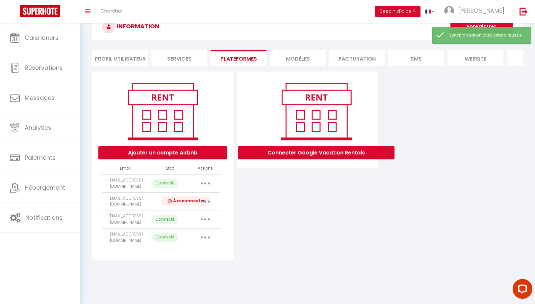
click at [205, 218] on icon "button" at bounding box center [205, 219] width 2 height 2
click at [200, 229] on link "Importer les appartements" at bounding box center [176, 234] width 73 height 11
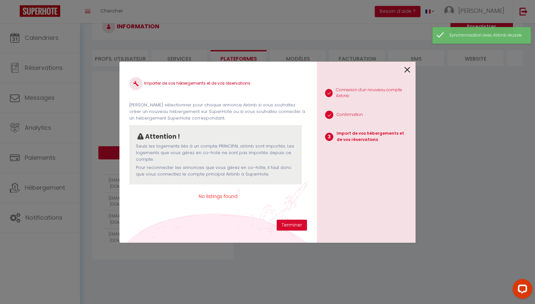
scroll to position [0, 0]
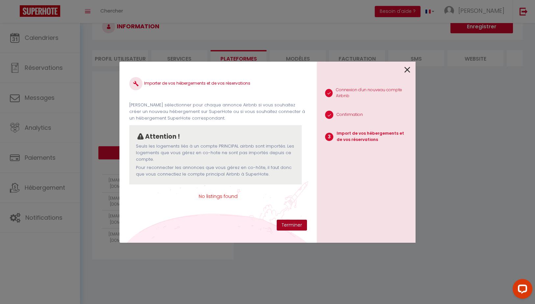
click at [287, 222] on button "Terminer" at bounding box center [292, 224] width 30 height 11
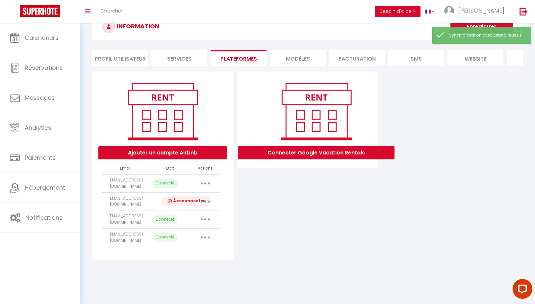
click at [205, 236] on icon "button" at bounding box center [205, 237] width 2 height 2
click at [199, 247] on link "Importer les appartements" at bounding box center [176, 252] width 73 height 11
select select
select select "52539"
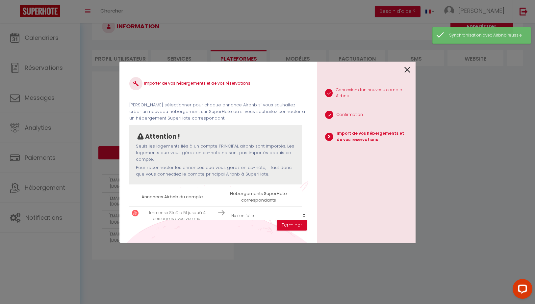
scroll to position [44, 0]
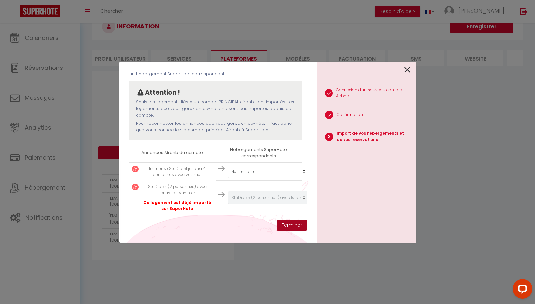
click at [295, 223] on button "Terminer" at bounding box center [292, 224] width 30 height 11
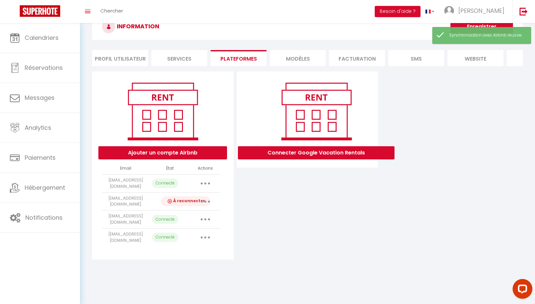
click at [207, 197] on button "button" at bounding box center [205, 201] width 18 height 11
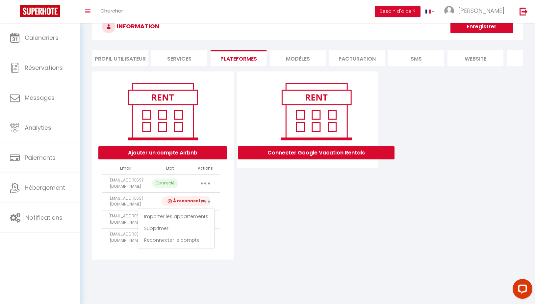
click at [268, 193] on div "Connecter Google Vacation Rentals" at bounding box center [307, 165] width 145 height 188
click at [206, 197] on button "button" at bounding box center [205, 201] width 18 height 11
click at [179, 224] on link "Supprimer" at bounding box center [176, 227] width 73 height 11
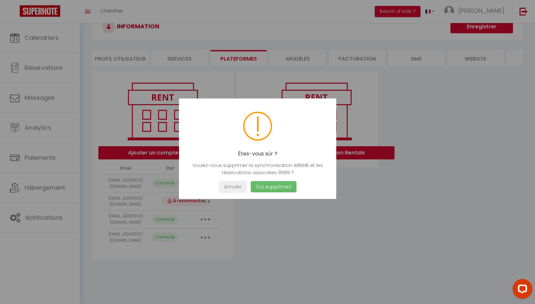
click at [271, 185] on button "Oui, supprimez!" at bounding box center [274, 187] width 46 height 12
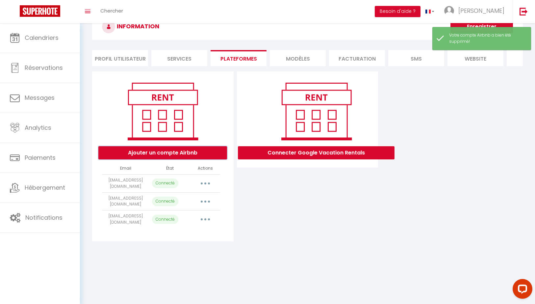
click at [175, 152] on button "Ajouter un compte Airbnb" at bounding box center [162, 152] width 129 height 13
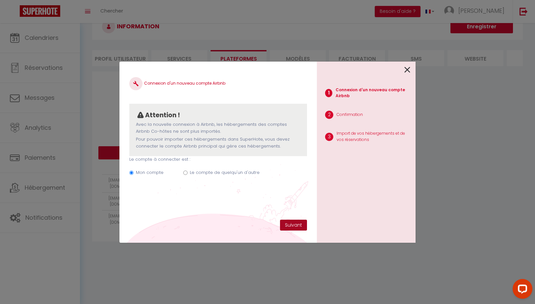
click at [291, 222] on button "Suivant" at bounding box center [293, 224] width 27 height 11
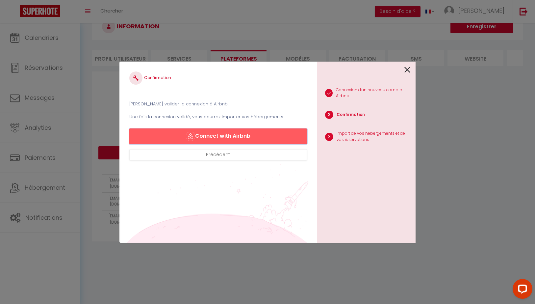
click at [221, 137] on button "Connect with Airbnb" at bounding box center [218, 136] width 178 height 16
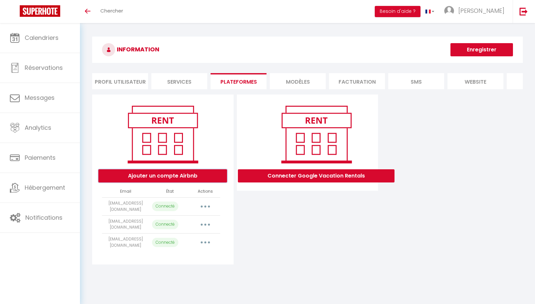
click at [177, 174] on button "Ajouter un compte Airbnb" at bounding box center [162, 175] width 129 height 13
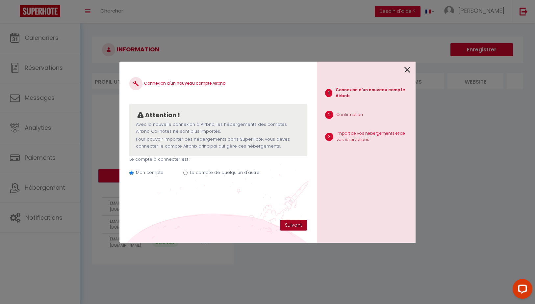
select select "28446"
select select
select select "52539"
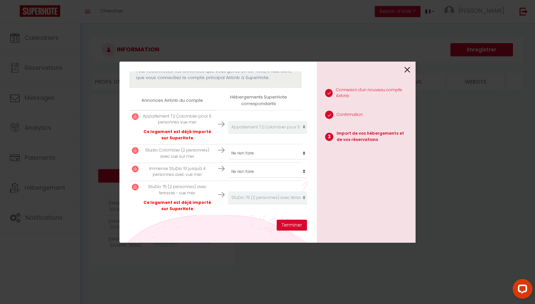
scroll to position [96, 2]
click at [295, 224] on button "Terminer" at bounding box center [292, 224] width 30 height 11
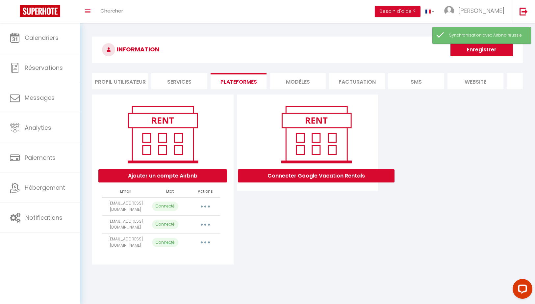
click at [472, 236] on div "Ajouter un compte Airbnb Email État Actions [EMAIL_ADDRESS][DOMAIN_NAME] Connec…" at bounding box center [307, 179] width 434 height 170
